Goal: Information Seeking & Learning: Find specific fact

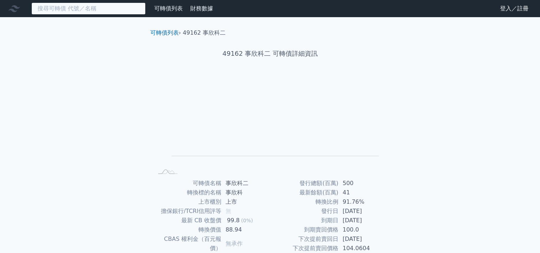
click at [92, 7] on input at bounding box center [88, 8] width 114 height 12
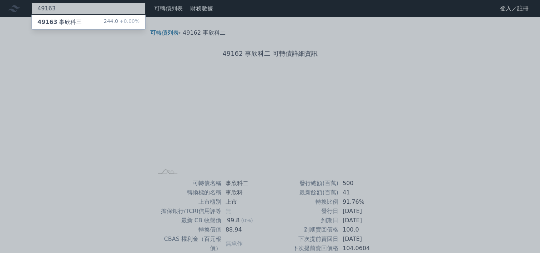
type input "49163"
click at [92, 19] on div "49163 事欣科三 244.0 +0.00%" at bounding box center [89, 22] width 114 height 14
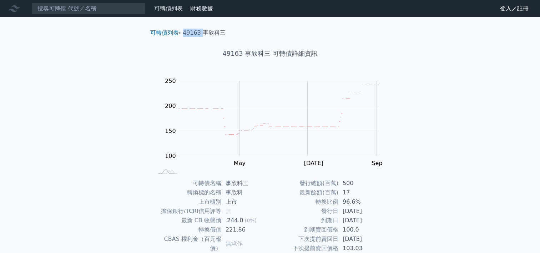
drag, startPoint x: 183, startPoint y: 33, endPoint x: 201, endPoint y: 33, distance: 18.2
click at [201, 33] on ol "可轉債列表 › 49163 事欣科三" at bounding box center [270, 33] width 251 height 9
drag, startPoint x: 201, startPoint y: 33, endPoint x: 196, endPoint y: 34, distance: 5.4
copy li "49163"
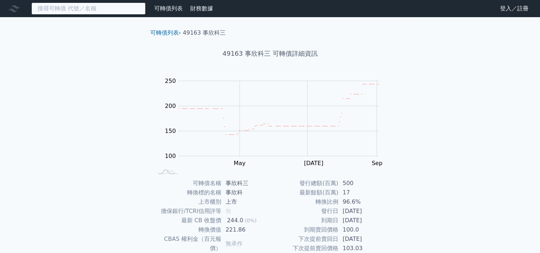
paste input "49163"
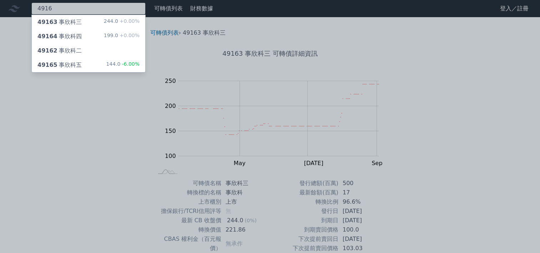
type input "4916"
click at [116, 37] on div "199.0 +0.00%" at bounding box center [122, 36] width 36 height 9
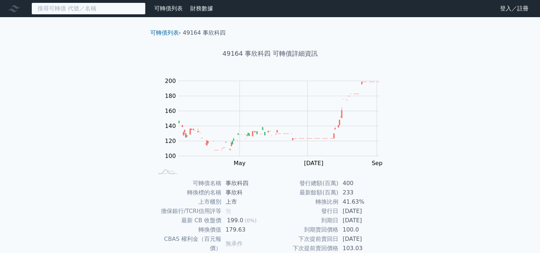
click at [85, 9] on input at bounding box center [88, 8] width 114 height 12
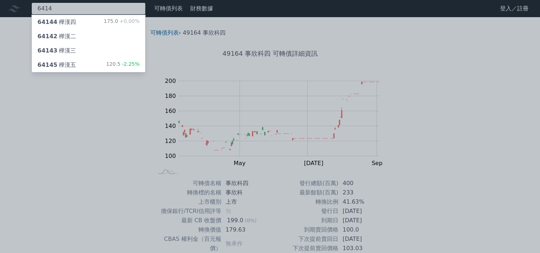
type input "6414"
click at [74, 20] on div "64144 樺漢四 175.0 +0.00%" at bounding box center [89, 22] width 114 height 14
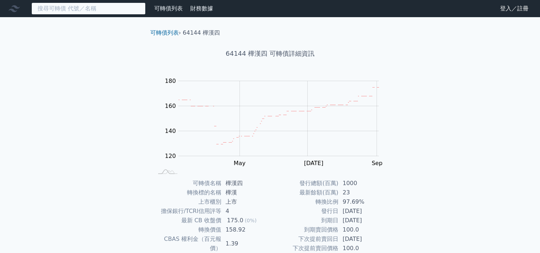
click at [110, 6] on input at bounding box center [88, 8] width 114 height 12
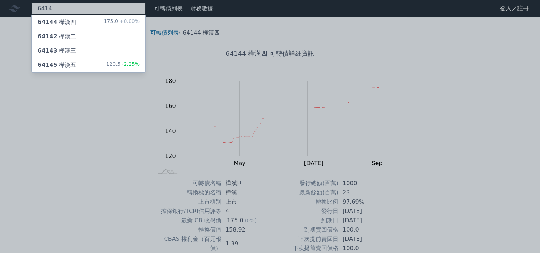
type input "6414"
click at [79, 66] on div "64145 樺漢五 120.5 -2.25%" at bounding box center [89, 65] width 114 height 14
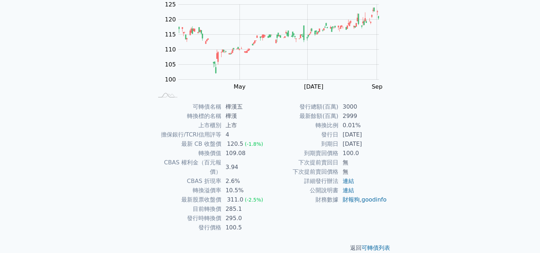
scroll to position [78, 0]
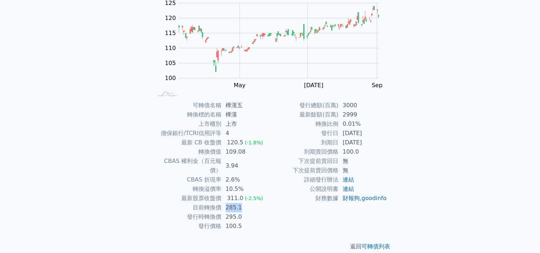
drag, startPoint x: 226, startPoint y: 197, endPoint x: 241, endPoint y: 197, distance: 14.3
click at [241, 203] on td "285.1" at bounding box center [245, 207] width 49 height 9
drag, startPoint x: 241, startPoint y: 197, endPoint x: 263, endPoint y: 203, distance: 22.8
click at [263, 212] on td "295.0" at bounding box center [245, 216] width 49 height 9
drag, startPoint x: 223, startPoint y: 196, endPoint x: 240, endPoint y: 200, distance: 17.8
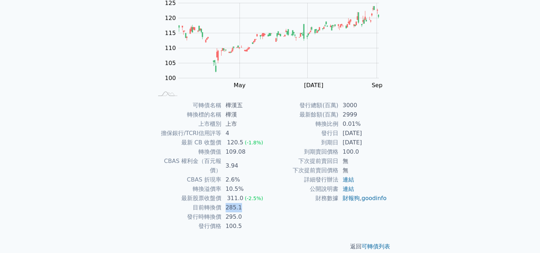
click at [240, 203] on td "285.1" at bounding box center [245, 207] width 49 height 9
drag, startPoint x: 240, startPoint y: 200, endPoint x: 271, endPoint y: 209, distance: 32.6
click at [271, 203] on td "財務數據" at bounding box center [304, 198] width 68 height 9
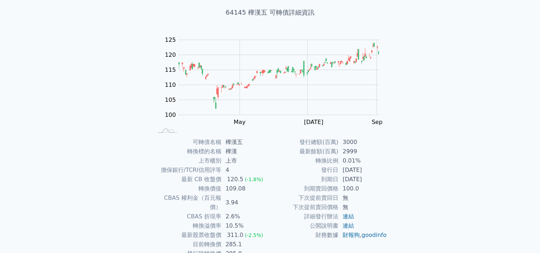
scroll to position [0, 0]
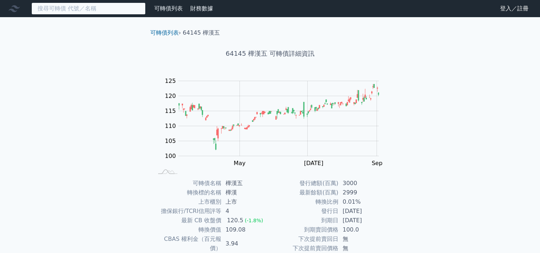
click at [111, 6] on input at bounding box center [88, 8] width 114 height 12
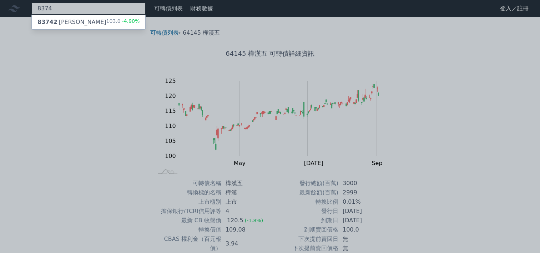
type input "8374"
click at [67, 20] on div "83742 [PERSON_NAME]" at bounding box center [71, 22] width 69 height 9
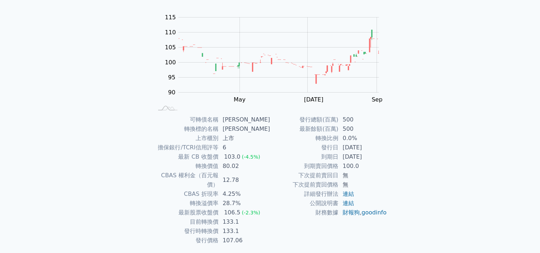
scroll to position [71, 0]
